Goal: Task Accomplishment & Management: Use online tool/utility

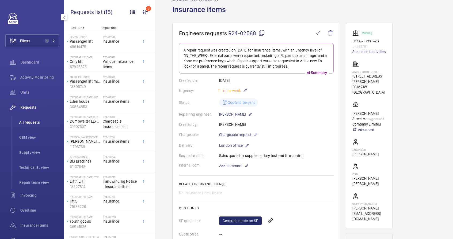
click at [34, 122] on span "All requests" at bounding box center [39, 121] width 40 height 5
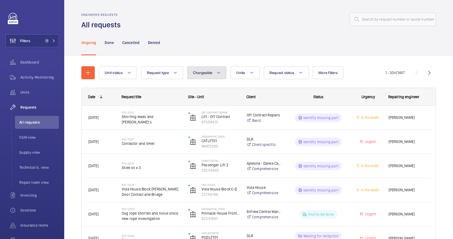
click at [206, 77] on button "Chargeable" at bounding box center [206, 72] width 39 height 13
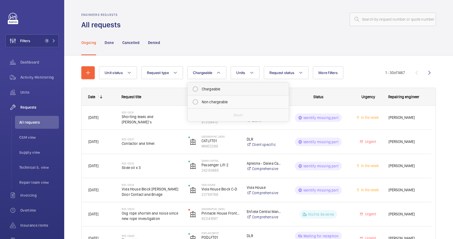
click at [208, 89] on mat-radio-button "Chargeable" at bounding box center [238, 89] width 96 height 11
radio input "true"
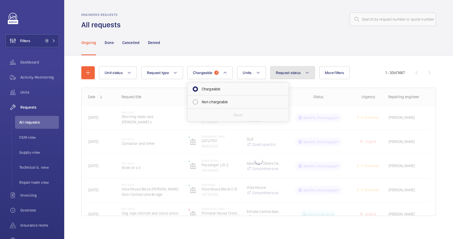
click at [287, 76] on button "Request status" at bounding box center [293, 72] width 45 height 13
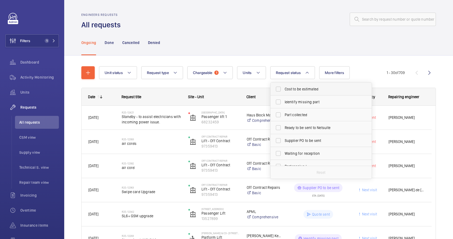
click at [291, 91] on span "Cost to be estimated" at bounding box center [322, 88] width 74 height 5
click at [284, 91] on input "Cost to be estimated" at bounding box center [278, 89] width 11 height 11
checkbox input "true"
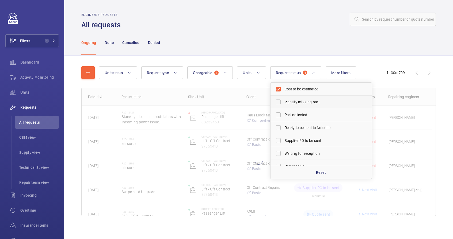
click at [291, 105] on label "Identify missing part" at bounding box center [317, 101] width 93 height 13
click at [284, 105] on input "Identify missing part" at bounding box center [278, 101] width 11 height 11
checkbox input "true"
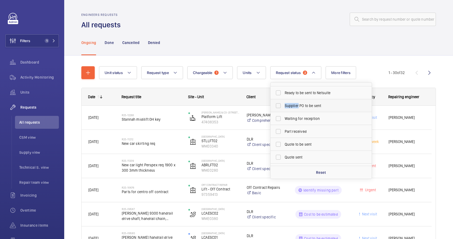
scroll to position [40, 0]
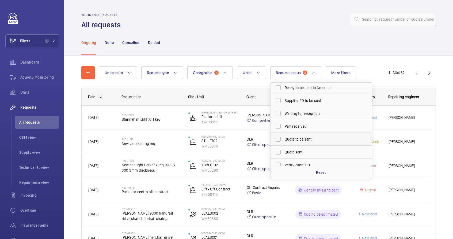
click at [318, 138] on span "Quote to be sent" at bounding box center [322, 138] width 74 height 5
click at [284, 138] on input "Quote to be sent" at bounding box center [278, 139] width 11 height 11
checkbox input "true"
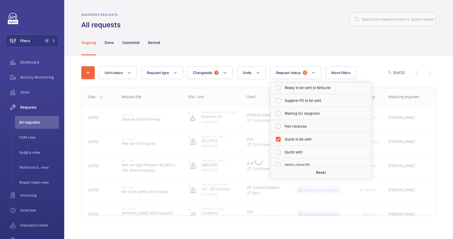
click at [292, 31] on div "Ongoing Done Cancelled Denied" at bounding box center [258, 42] width 355 height 25
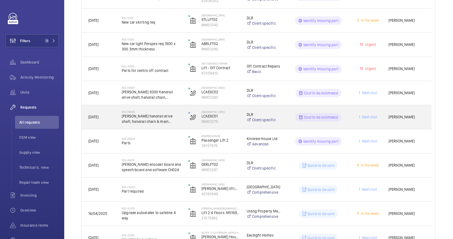
scroll to position [139, 0]
